Goal: Task Accomplishment & Management: Manage account settings

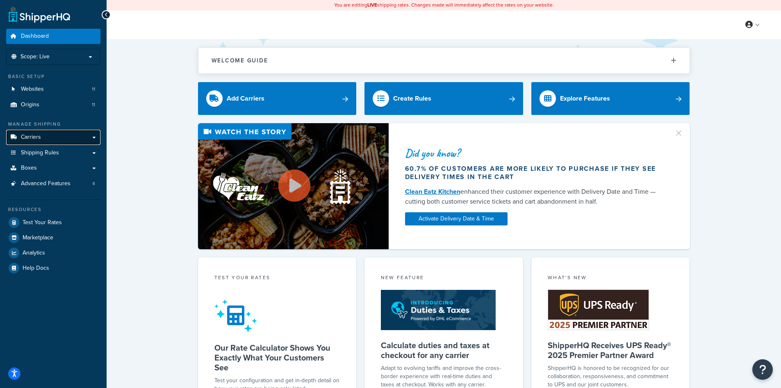
click at [56, 139] on link "Carriers" at bounding box center [53, 137] width 94 height 15
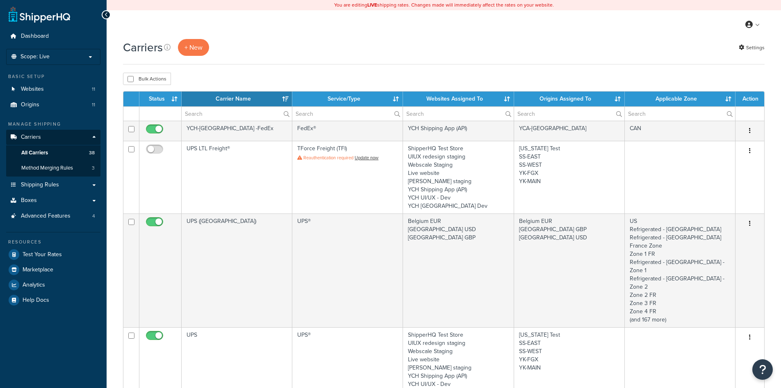
select select "15"
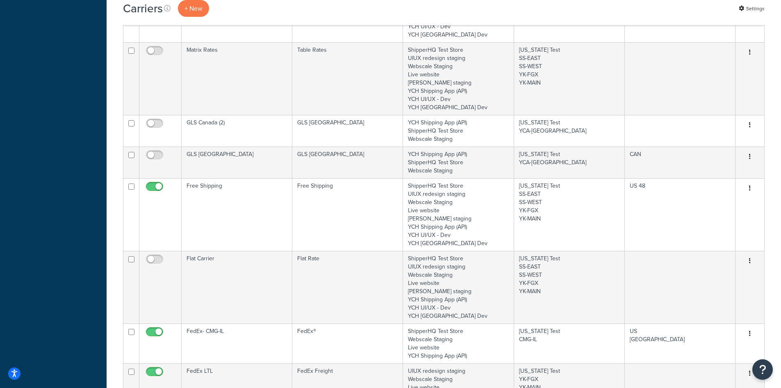
scroll to position [574, 0]
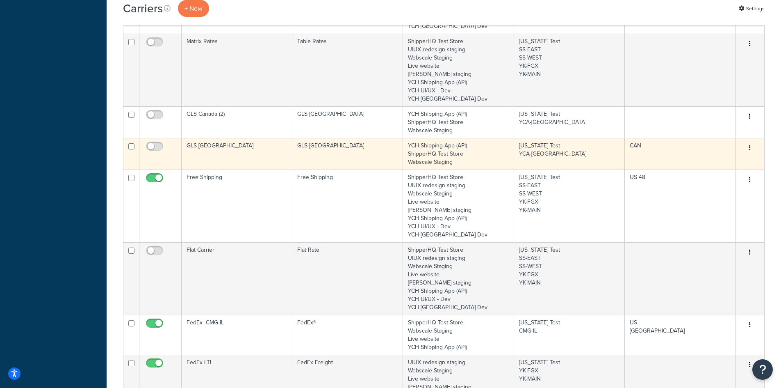
click at [257, 138] on td "GLS [GEOGRAPHIC_DATA]" at bounding box center [237, 154] width 111 height 32
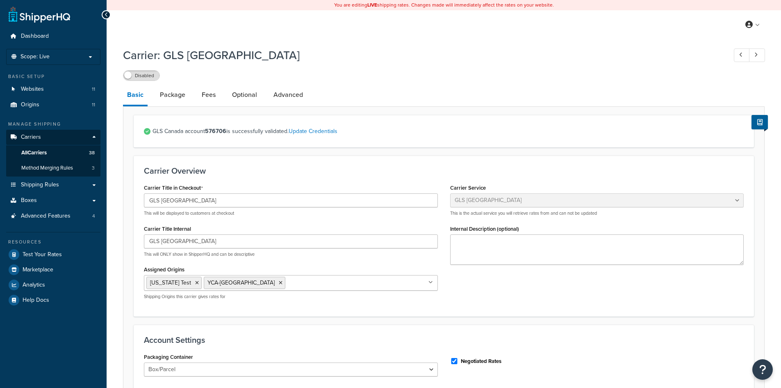
select select "glsCanada"
click at [146, 76] on label "Disabled" at bounding box center [141, 76] width 36 height 10
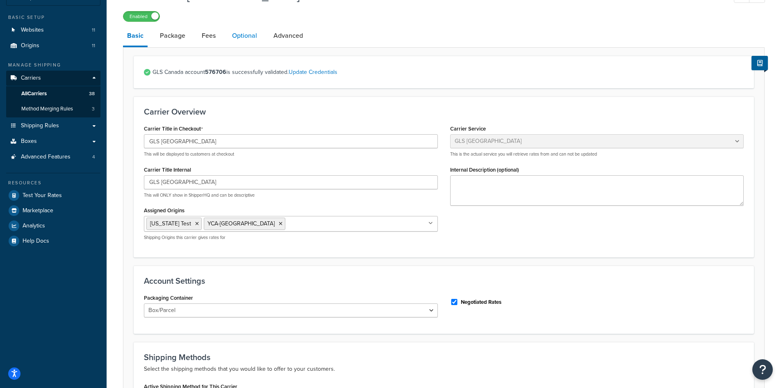
scroll to position [58, 0]
click at [171, 41] on link "Package" at bounding box center [173, 37] width 34 height 20
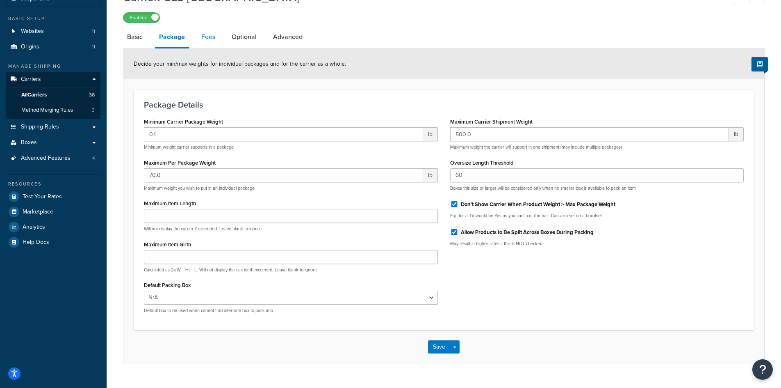
click at [211, 39] on link "Fees" at bounding box center [208, 37] width 22 height 20
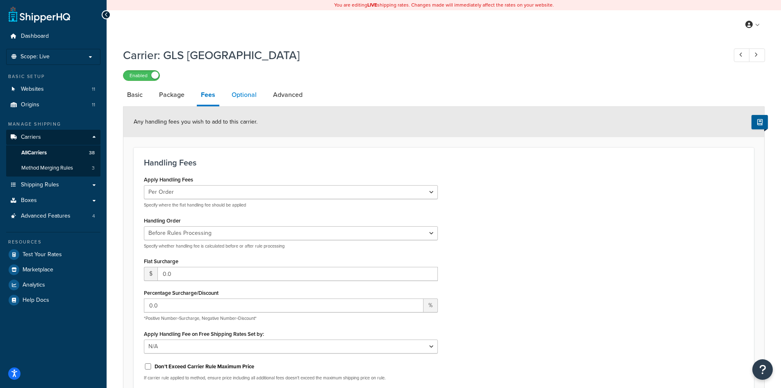
click at [237, 97] on link "Optional" at bounding box center [244, 95] width 33 height 20
select select "business"
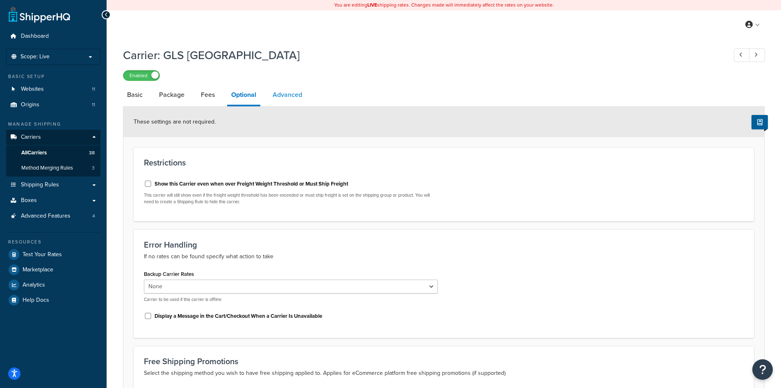
click at [284, 98] on link "Advanced" at bounding box center [288, 95] width 38 height 20
select select "false"
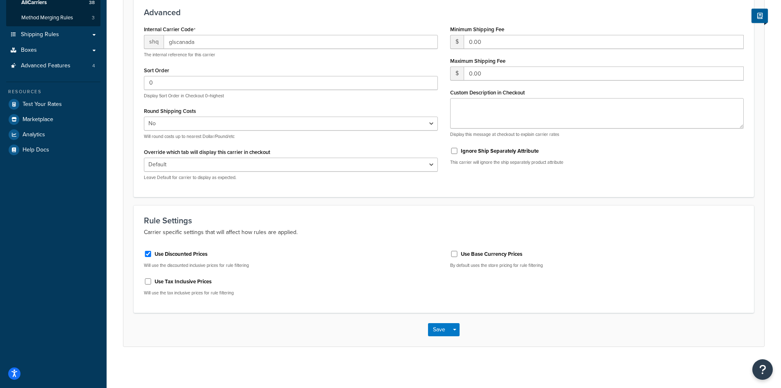
scroll to position [151, 0]
click at [440, 325] on button "Save" at bounding box center [439, 329] width 22 height 13
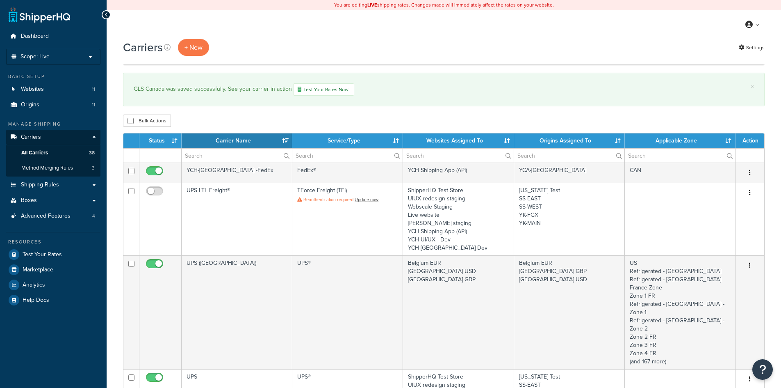
select select "15"
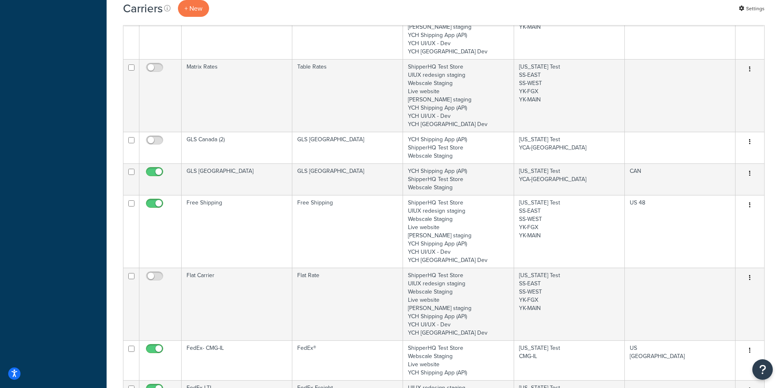
scroll to position [574, 0]
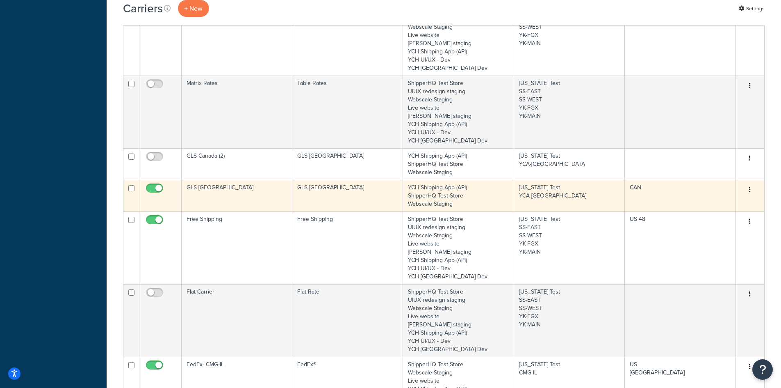
click at [342, 182] on td "GLS Canada" at bounding box center [347, 196] width 111 height 32
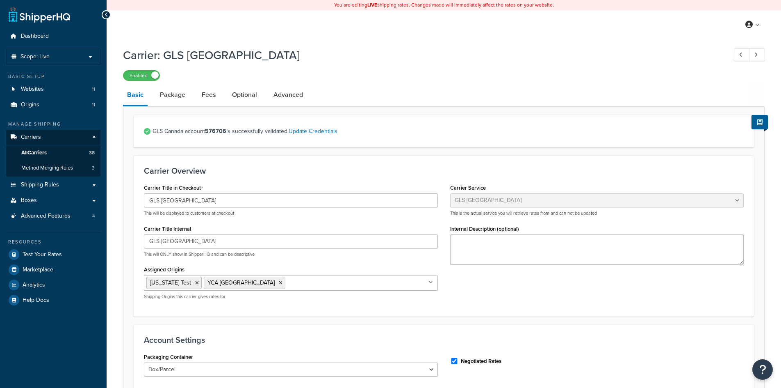
select select "glsCanada"
click at [178, 99] on link "Package" at bounding box center [173, 95] width 34 height 20
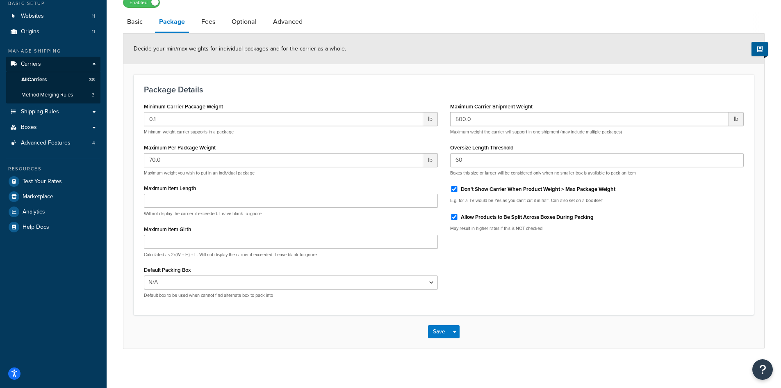
scroll to position [76, 0]
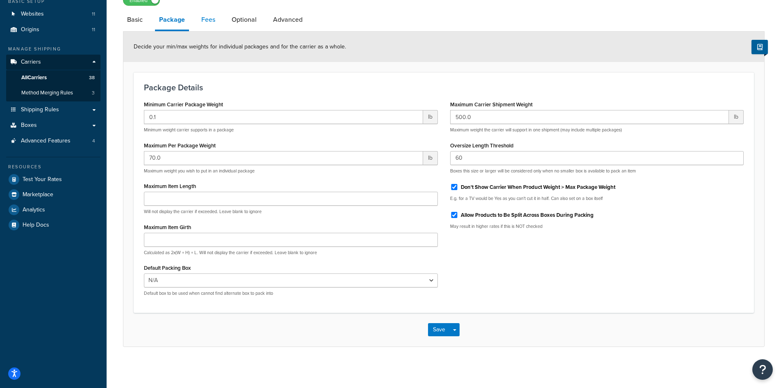
click at [203, 21] on link "Fees" at bounding box center [208, 20] width 22 height 20
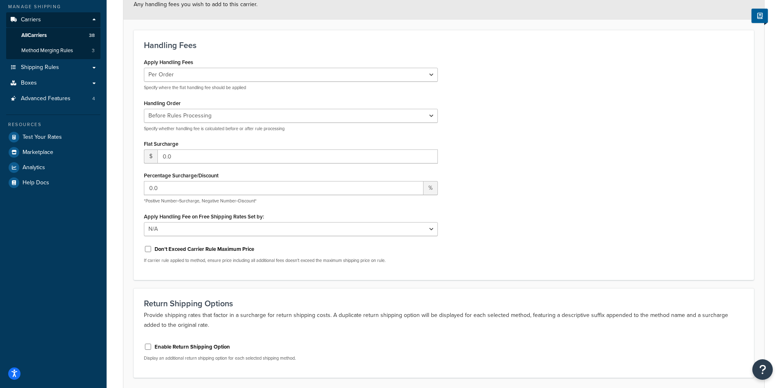
scroll to position [60, 0]
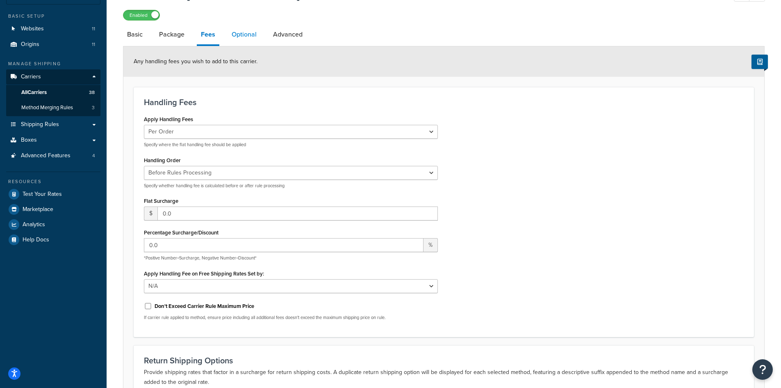
click at [237, 35] on link "Optional" at bounding box center [244, 35] width 33 height 20
select select "business"
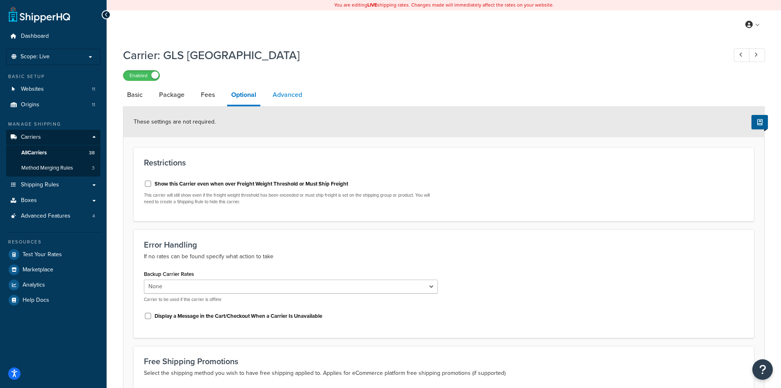
click at [276, 94] on link "Advanced" at bounding box center [288, 95] width 38 height 20
select select "false"
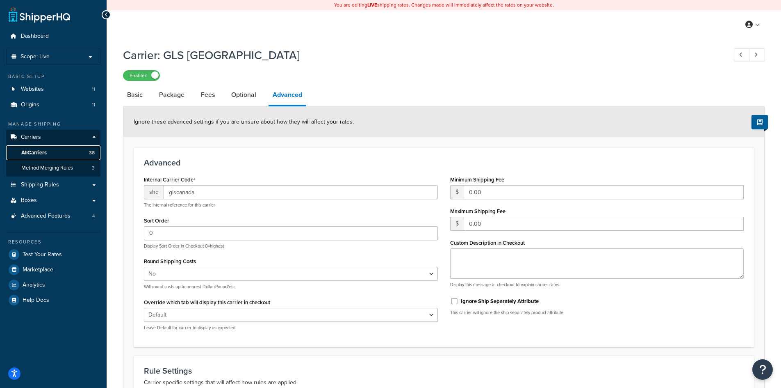
click at [45, 155] on span "All Carriers" at bounding box center [33, 152] width 25 height 7
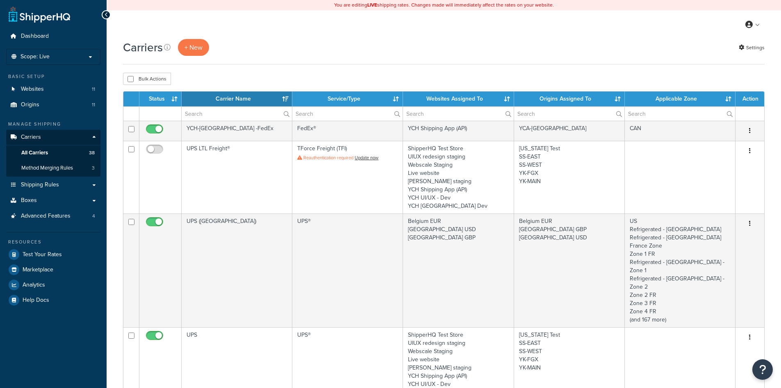
select select "15"
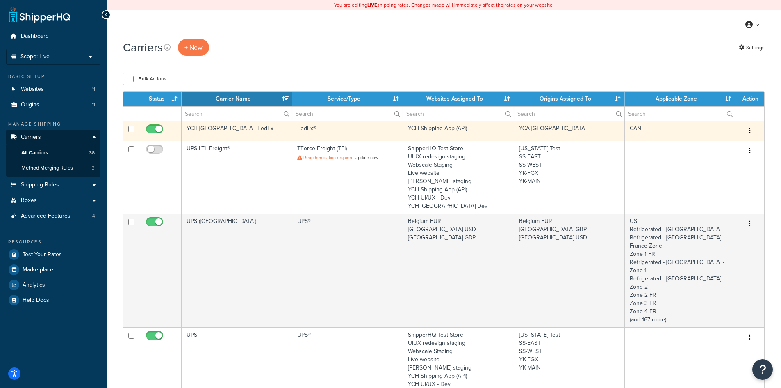
click at [292, 132] on td "YCH-[GEOGRAPHIC_DATA] -FedEx" at bounding box center [237, 131] width 111 height 20
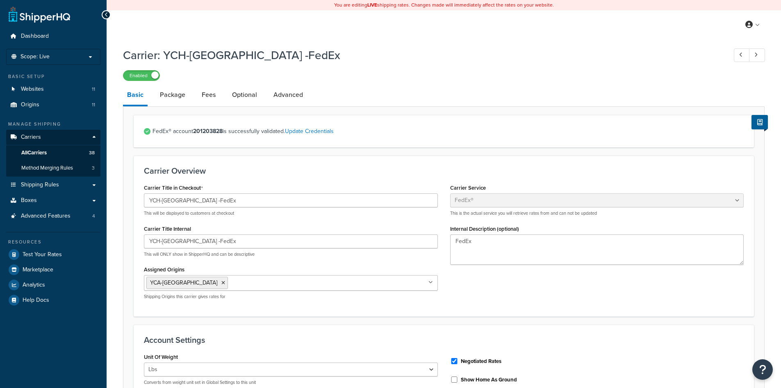
select select "fedEx"
select select "REGULAR_PICKUP"
select select "YOUR_PACKAGING"
click at [243, 91] on link "Optional" at bounding box center [244, 95] width 33 height 20
select select "business"
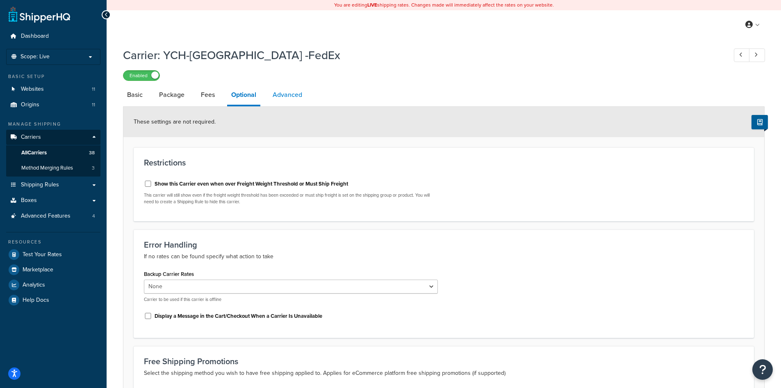
click at [287, 95] on link "Advanced" at bounding box center [288, 95] width 38 height 20
select select "false"
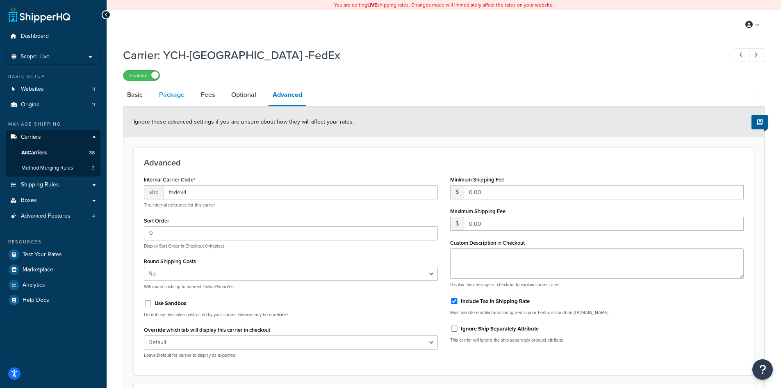
click at [174, 92] on link "Package" at bounding box center [172, 95] width 34 height 20
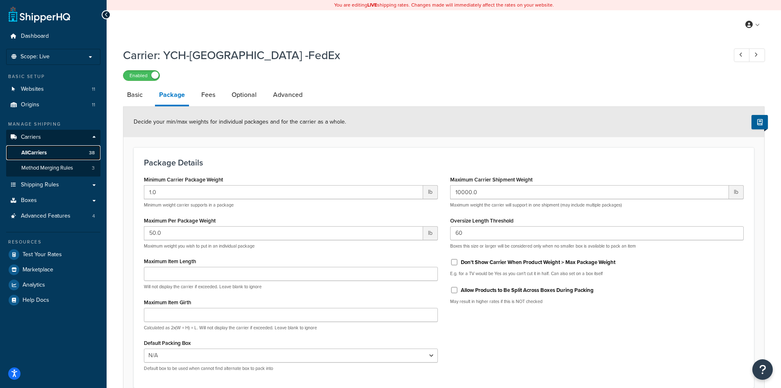
click at [42, 150] on span "All Carriers" at bounding box center [33, 152] width 25 height 7
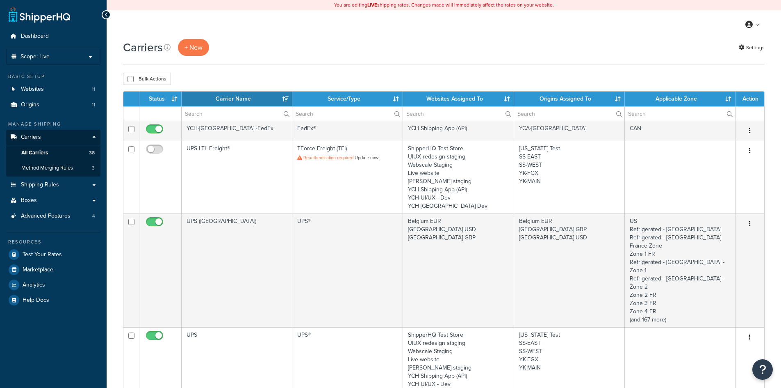
select select "15"
